Goal: Information Seeking & Learning: Learn about a topic

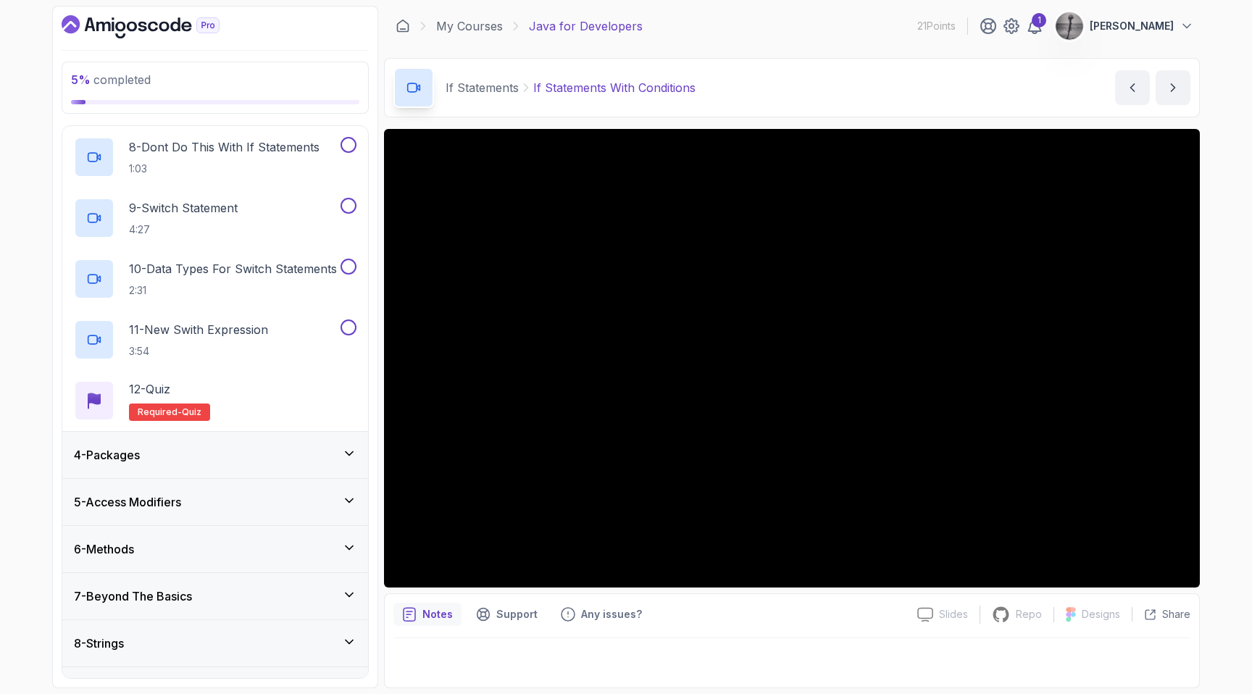
scroll to position [1073, 0]
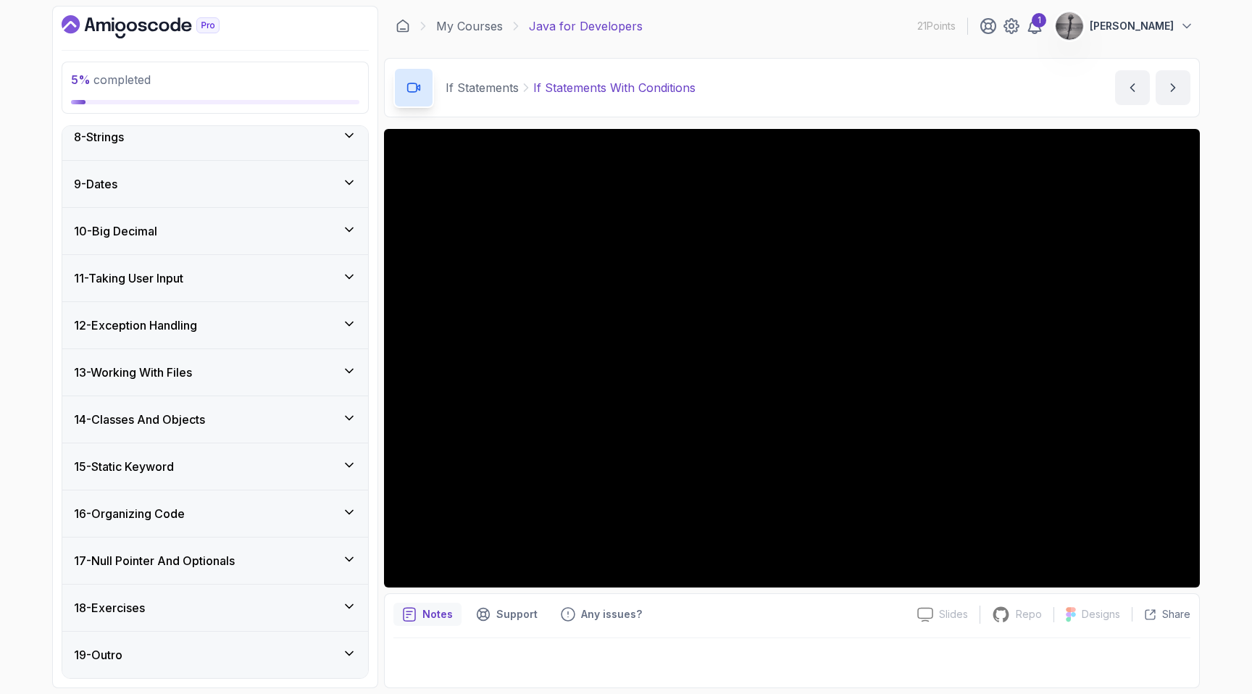
click at [349, 364] on icon at bounding box center [349, 371] width 14 height 14
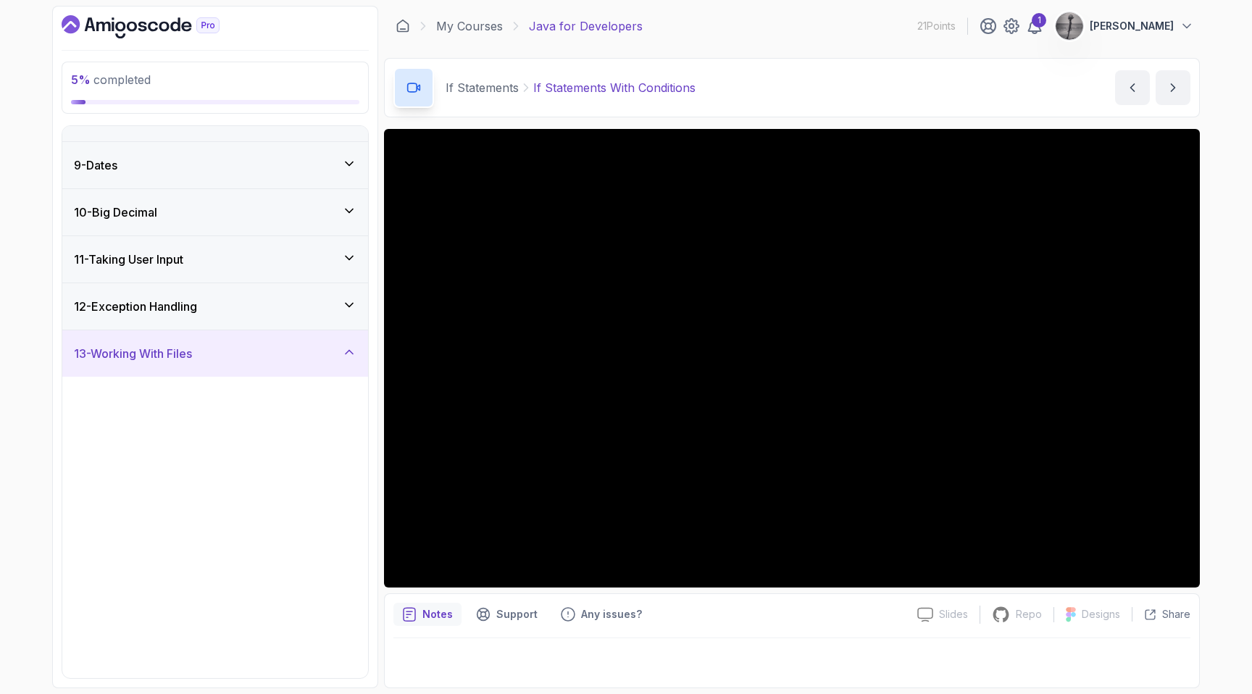
scroll to position [342, 0]
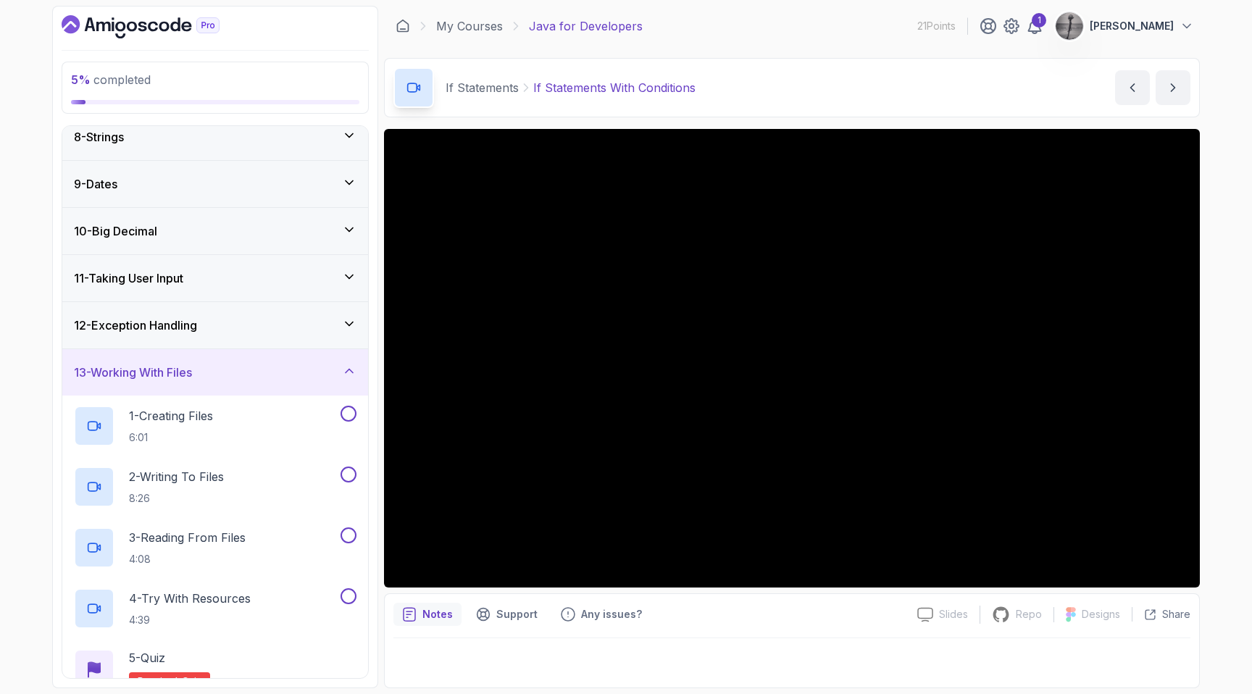
click at [349, 364] on icon at bounding box center [349, 371] width 14 height 14
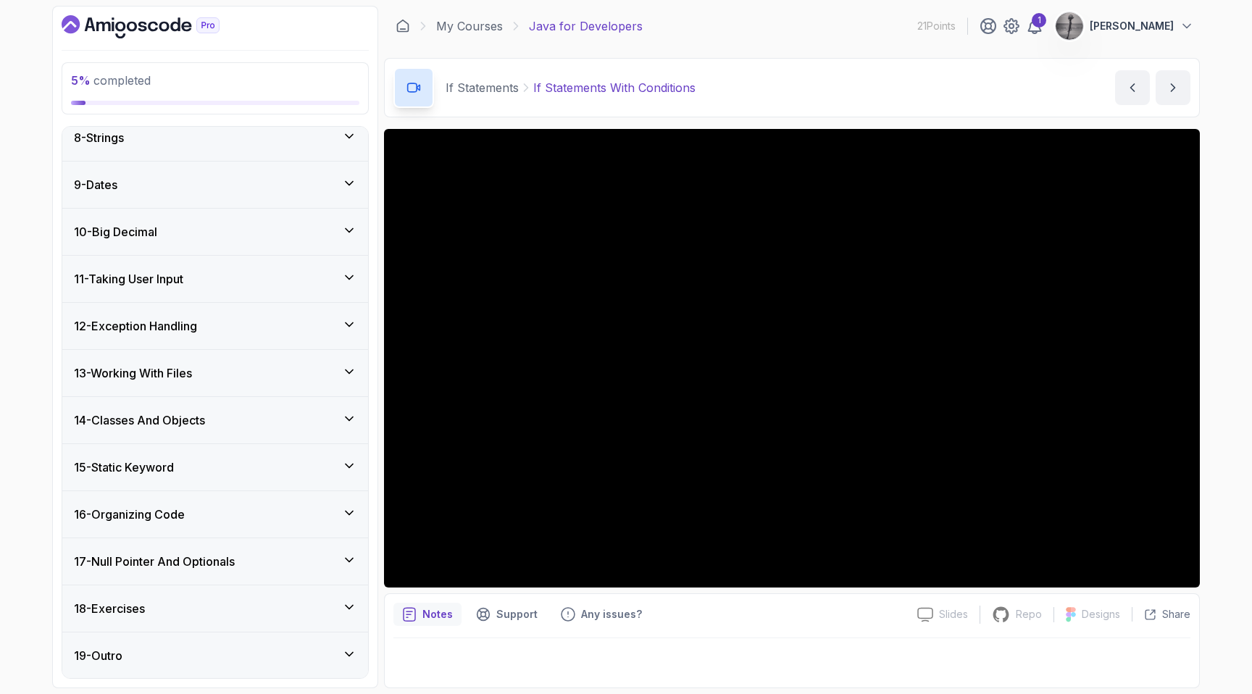
click at [346, 319] on icon at bounding box center [349, 324] width 14 height 14
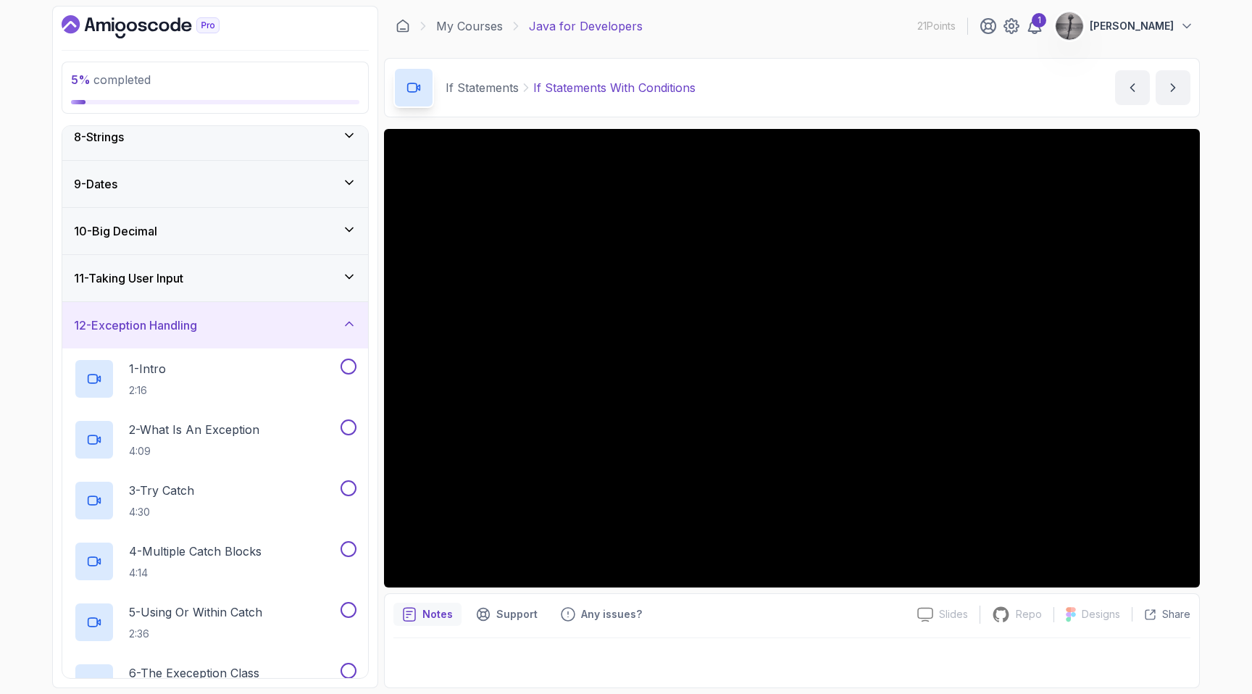
click at [346, 319] on icon at bounding box center [349, 324] width 14 height 14
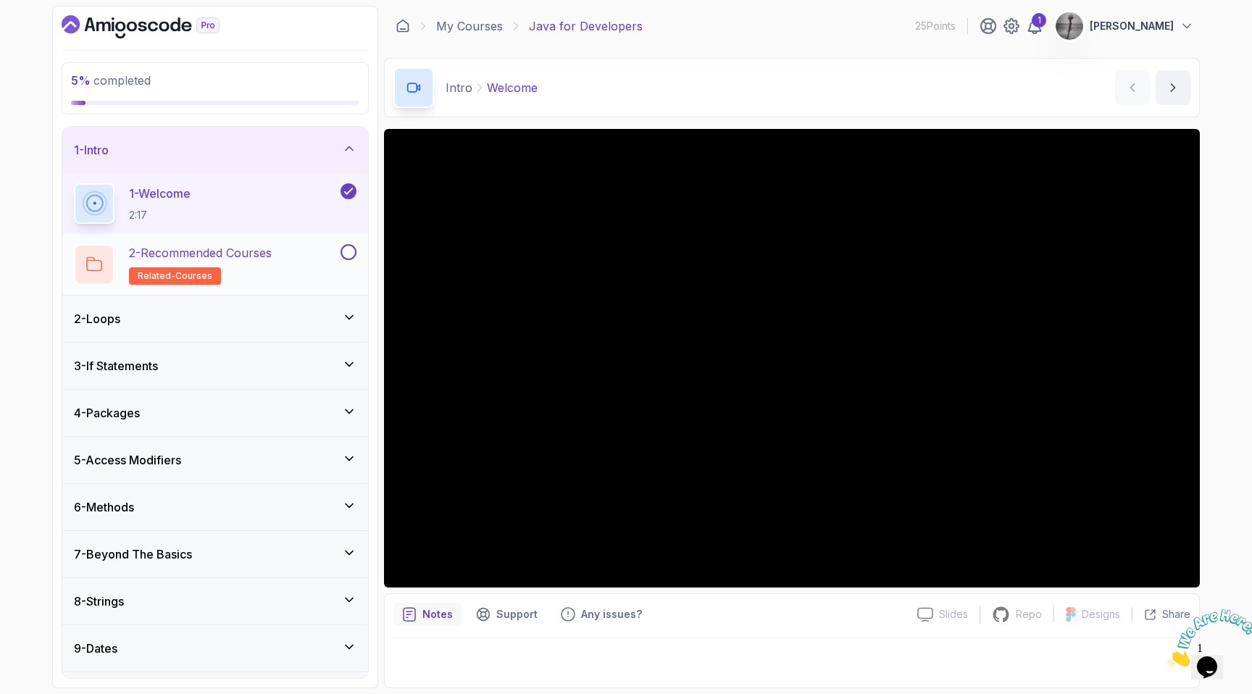
click at [265, 265] on h2 "2 - Recommended Courses related-courses" at bounding box center [200, 264] width 143 height 41
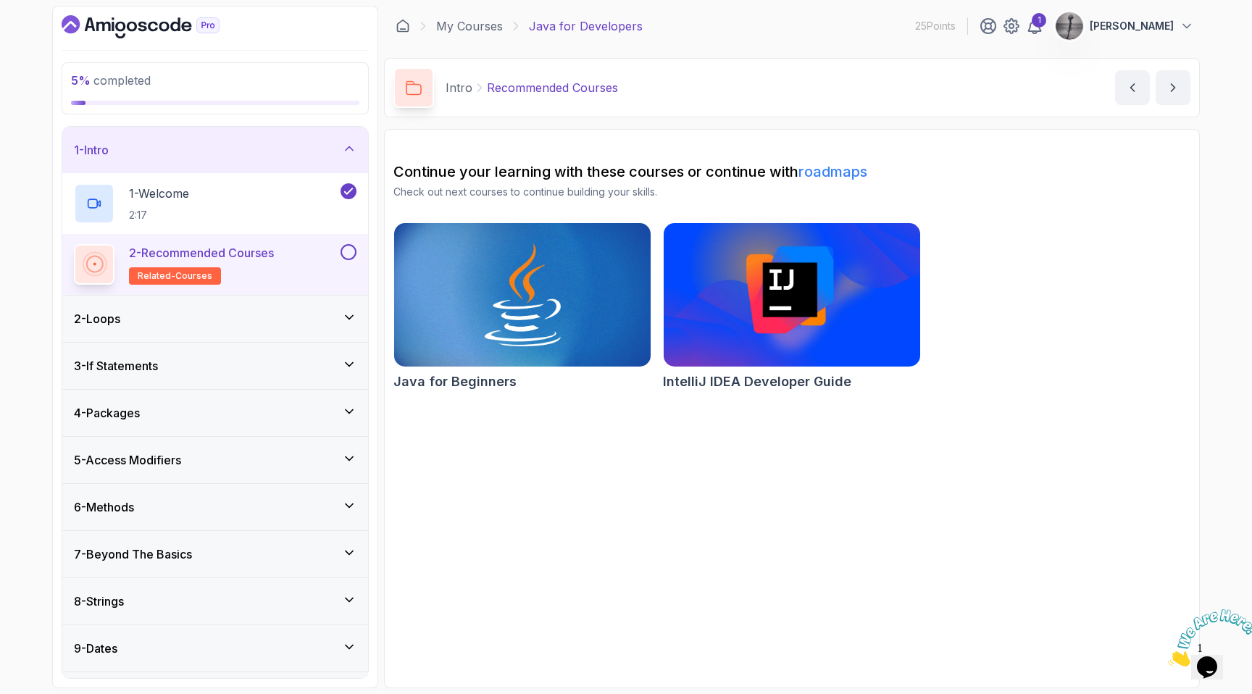
click at [229, 330] on div "2 - Loops" at bounding box center [215, 319] width 306 height 46
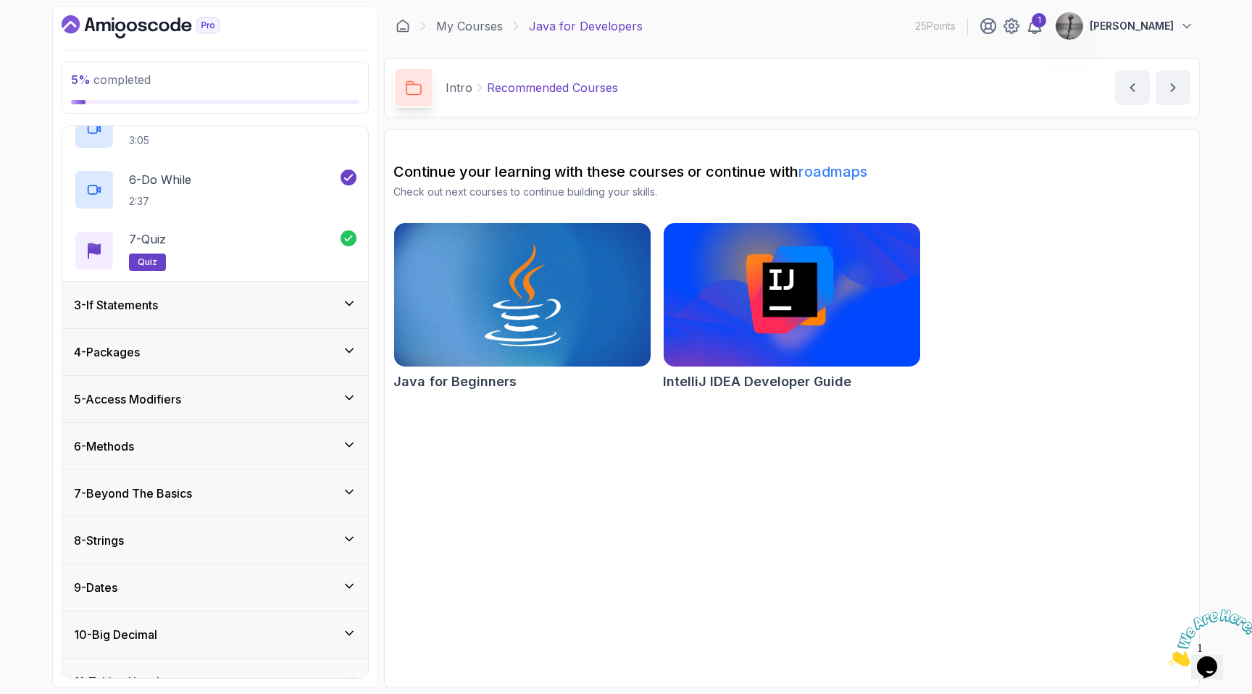
click at [244, 313] on div "3 - If Statements" at bounding box center [215, 304] width 283 height 17
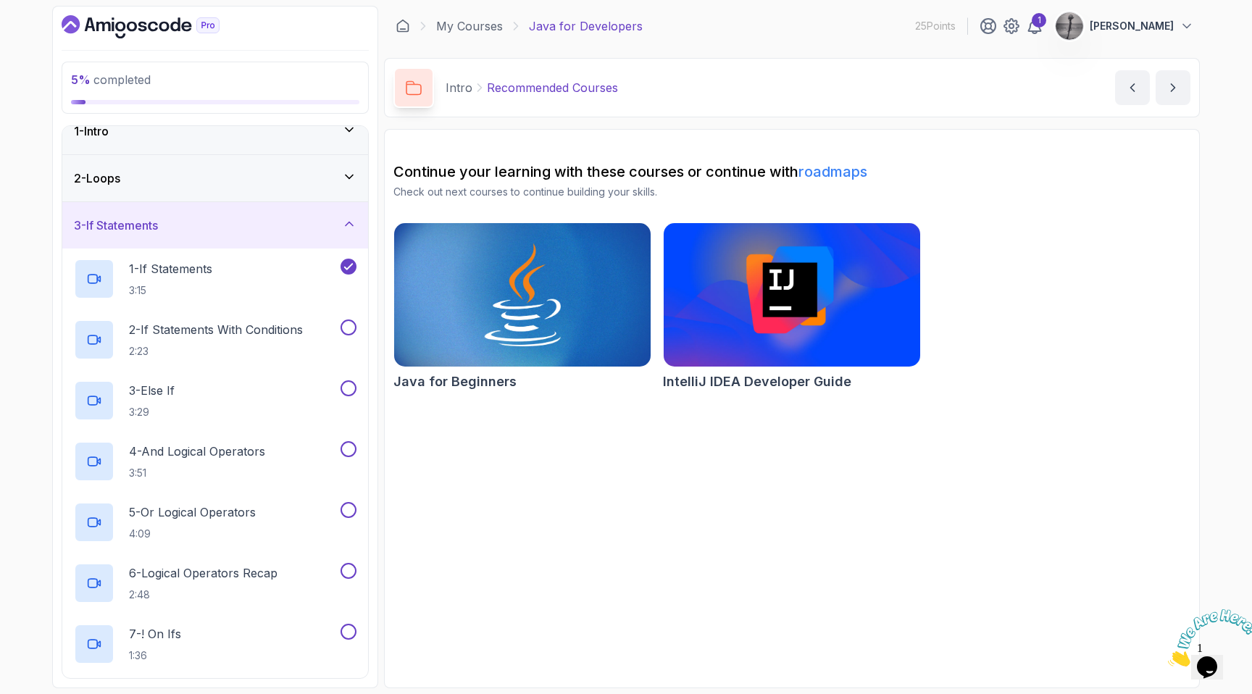
scroll to position [17, 0]
click at [244, 331] on p "2 - If Statements With Conditions" at bounding box center [216, 331] width 174 height 17
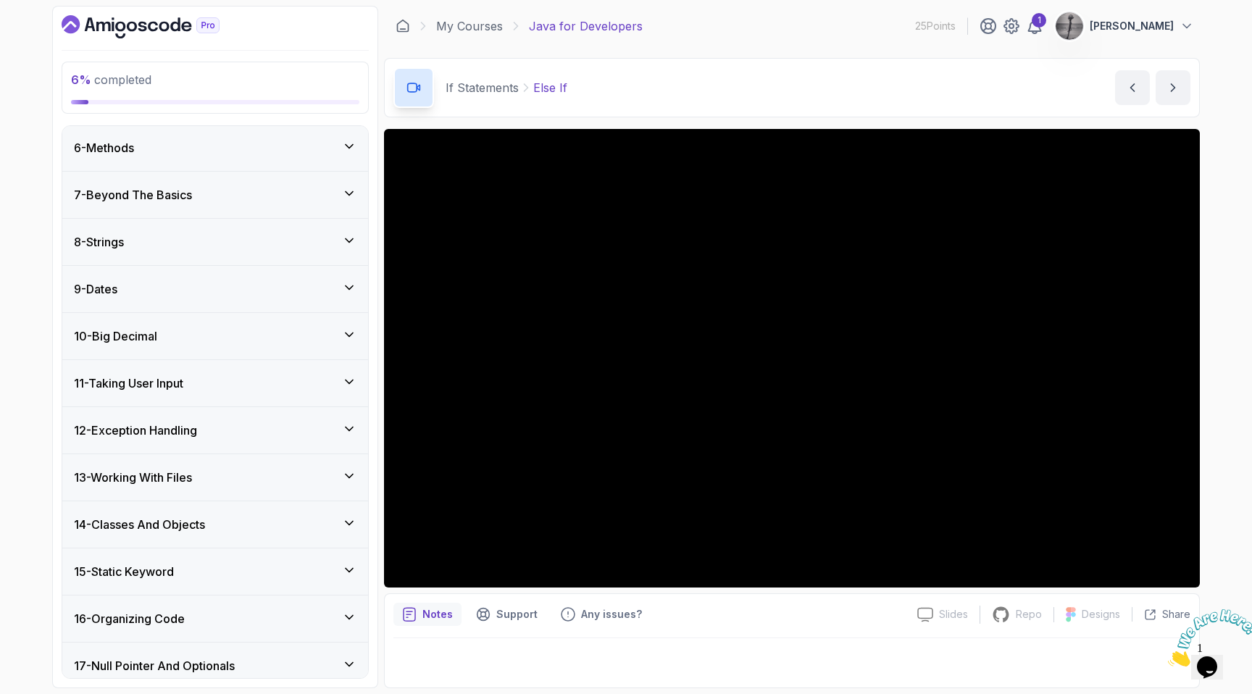
scroll to position [1073, 0]
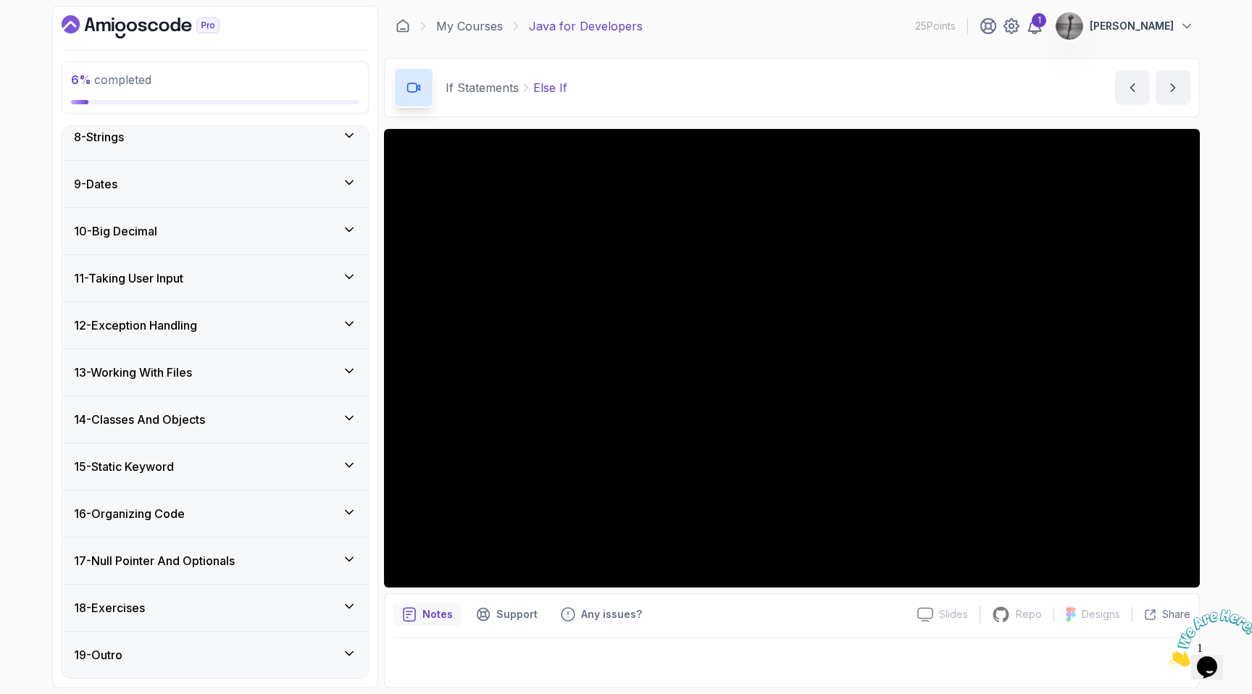
click at [351, 462] on icon at bounding box center [349, 465] width 14 height 14
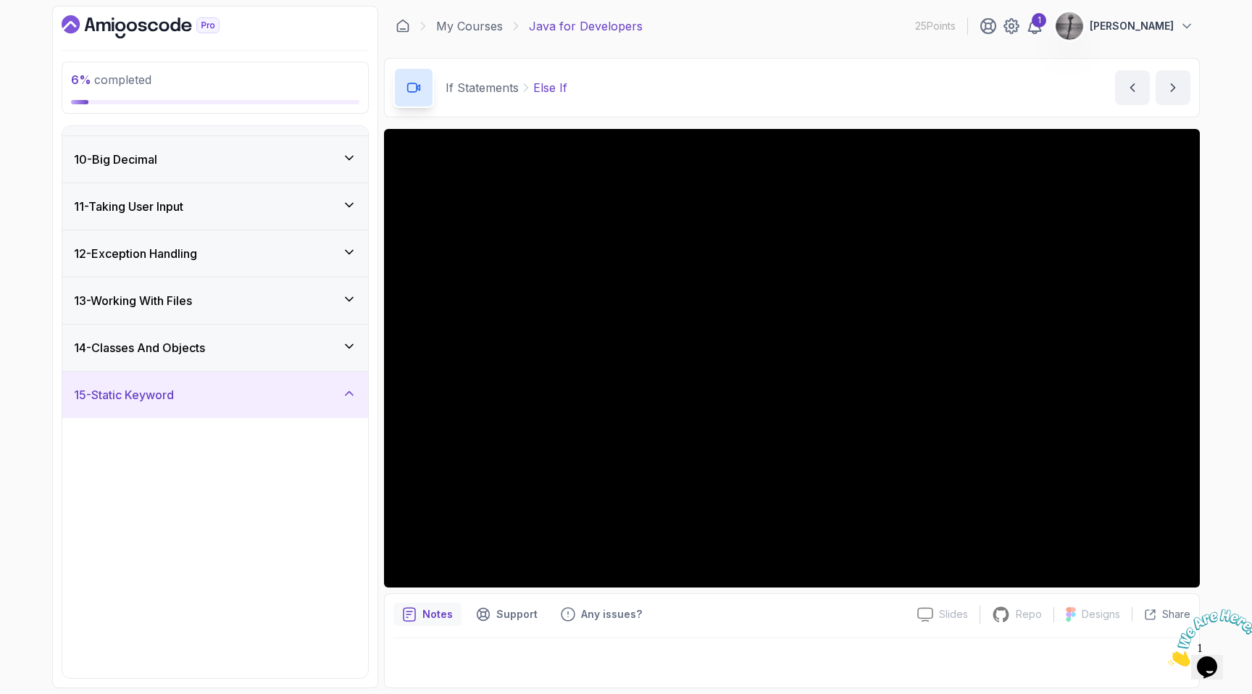
scroll to position [342, 0]
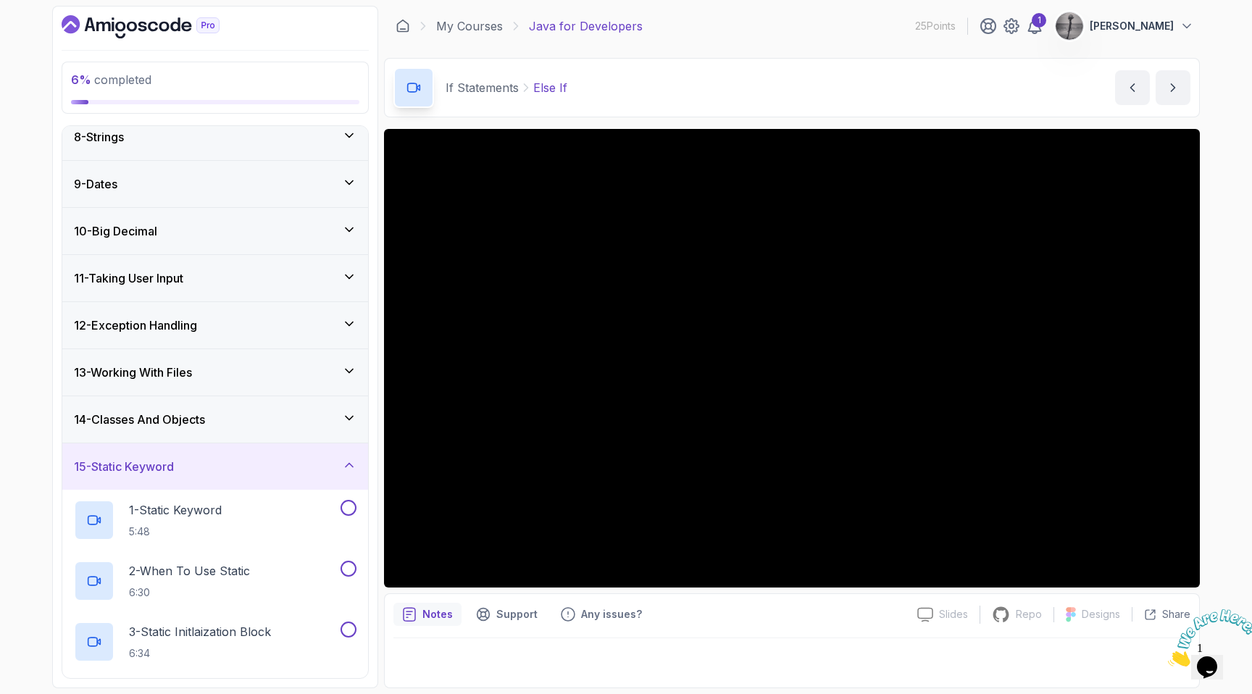
click at [351, 462] on icon at bounding box center [349, 465] width 14 height 14
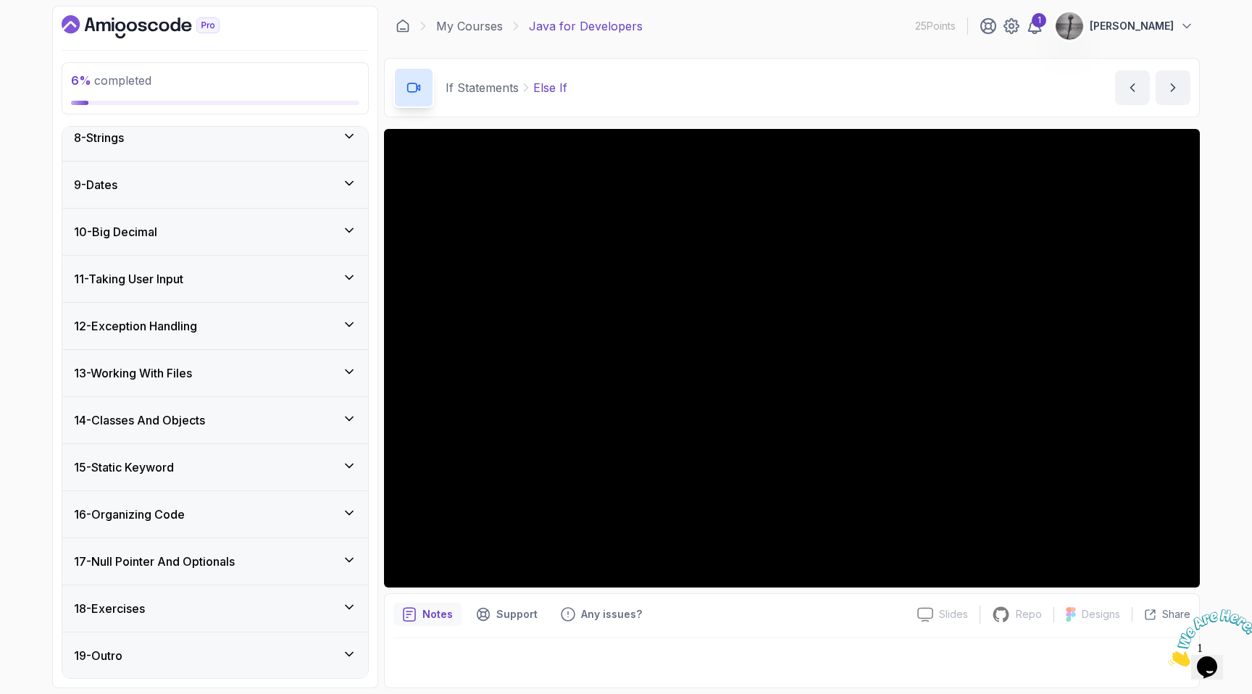
click at [349, 417] on icon at bounding box center [349, 419] width 14 height 14
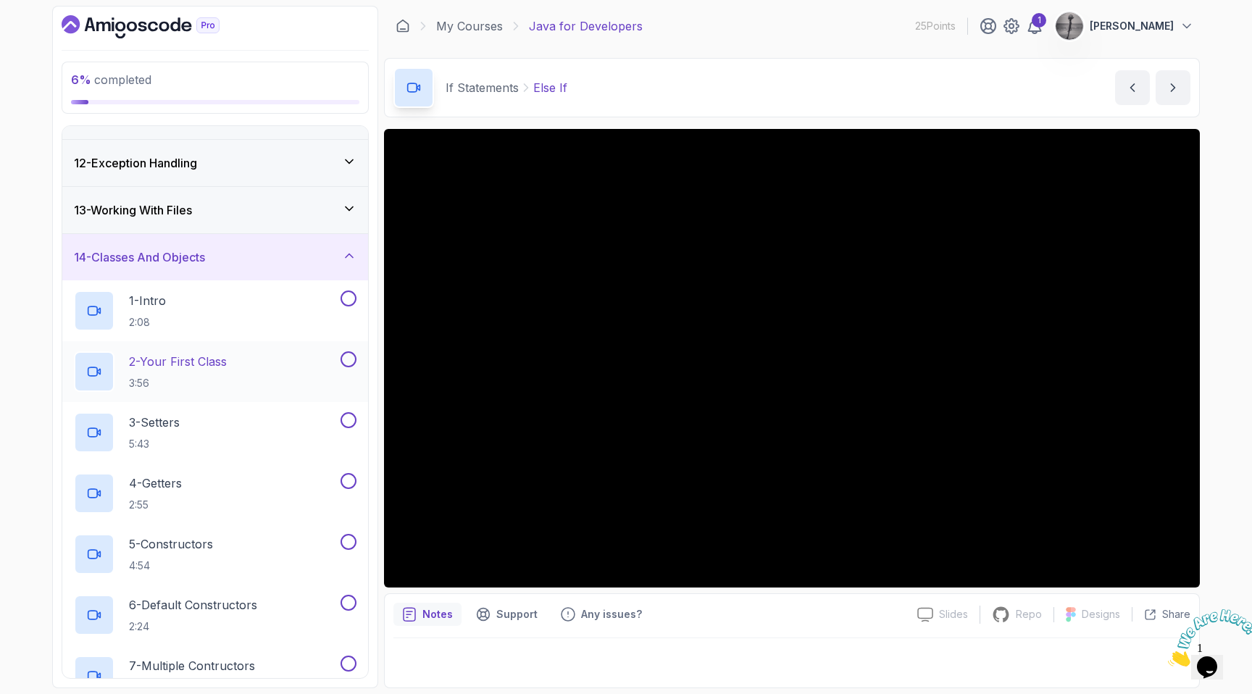
scroll to position [489, 0]
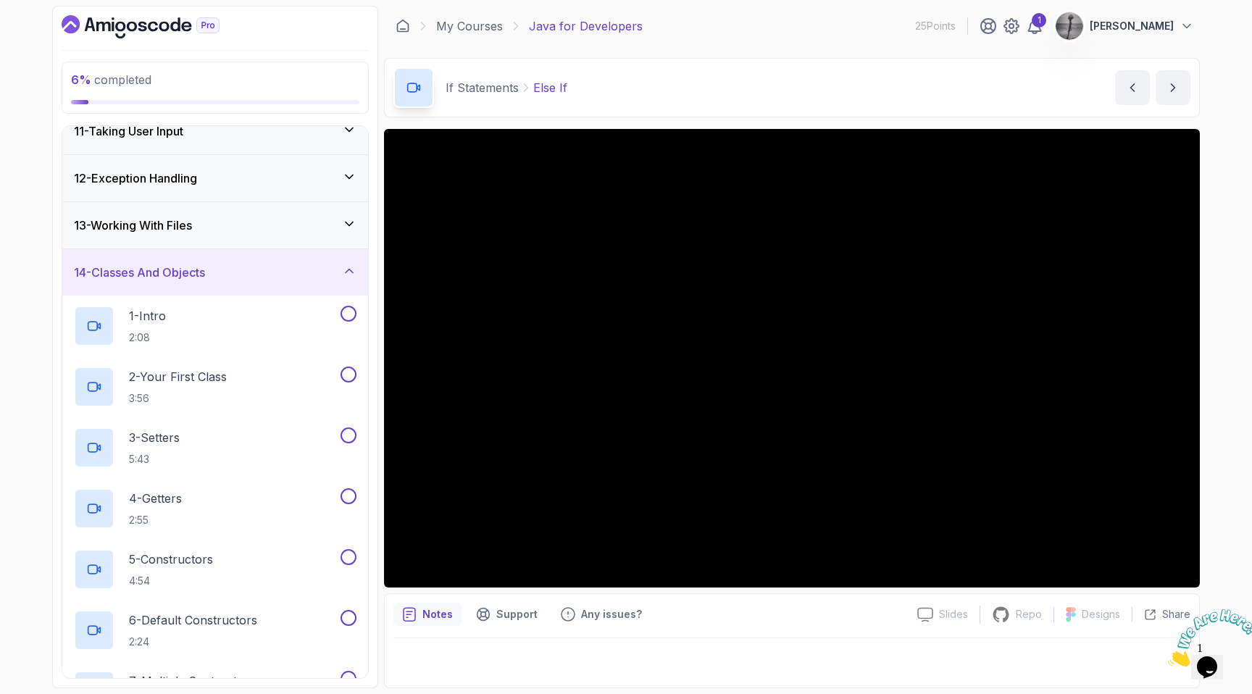
click at [351, 278] on icon at bounding box center [349, 271] width 14 height 14
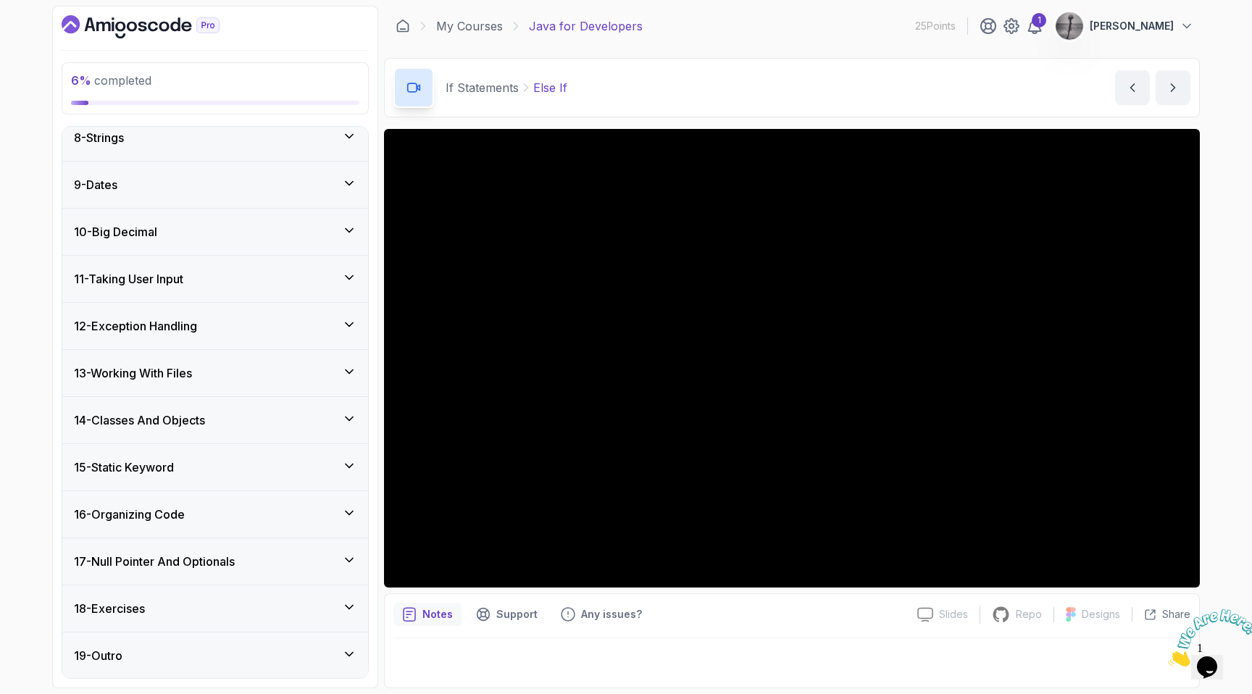
scroll to position [0, 0]
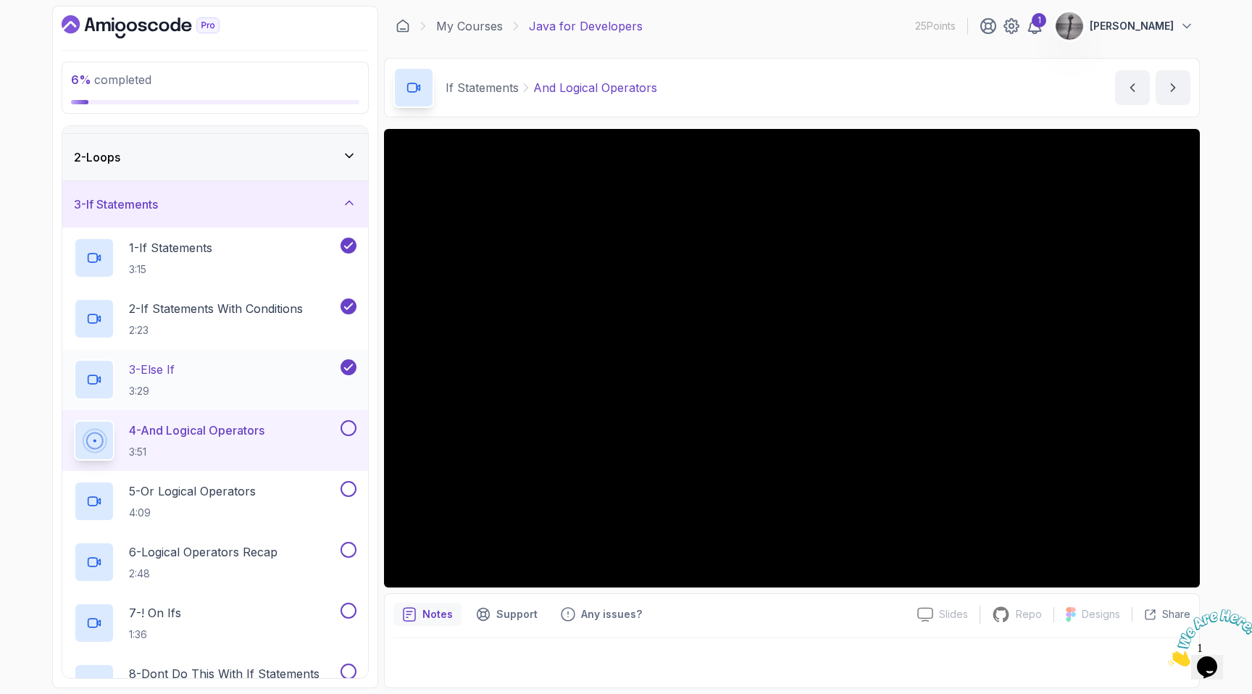
scroll to position [40, 0]
click at [1176, 93] on icon "next content" at bounding box center [1173, 87] width 14 height 14
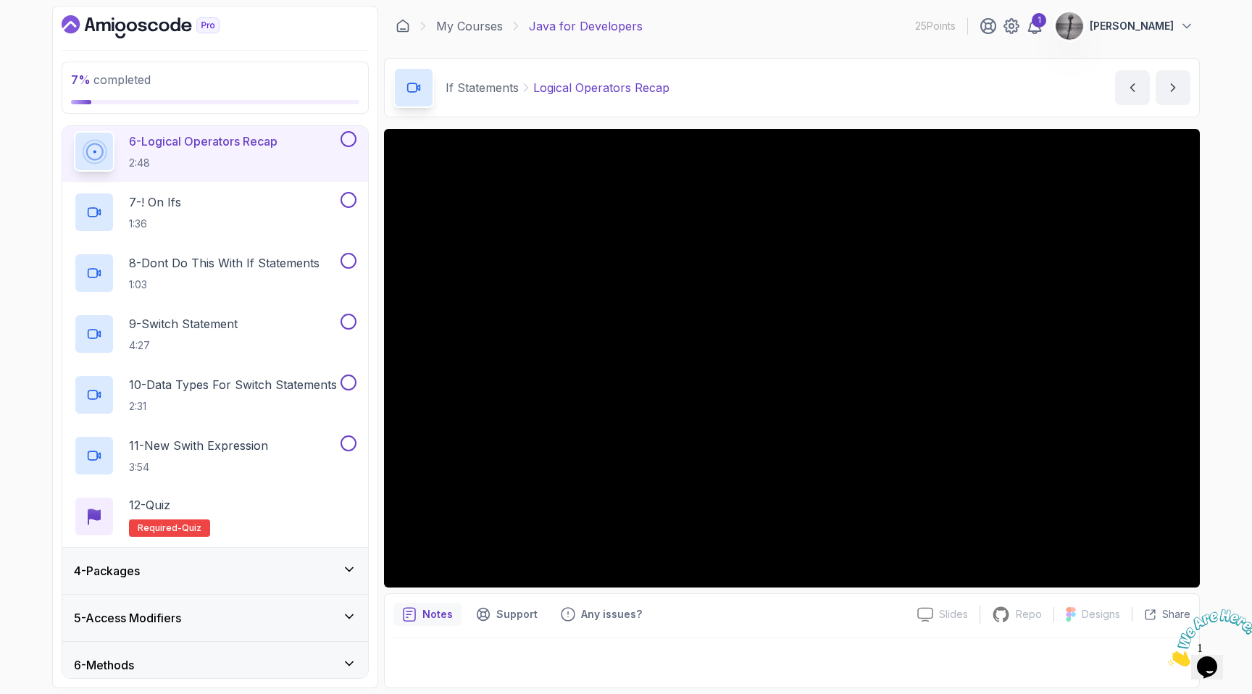
scroll to position [446, 0]
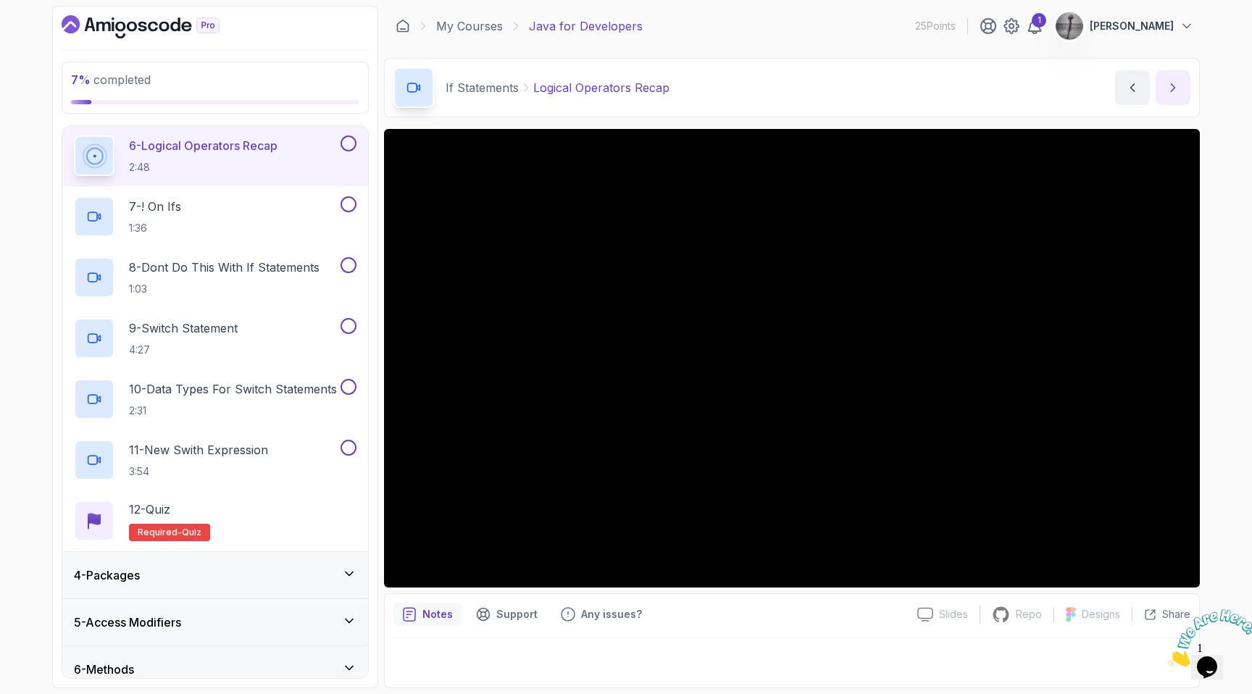
click at [1172, 89] on icon "next content" at bounding box center [1174, 87] width 4 height 7
